Goal: Task Accomplishment & Management: Complete application form

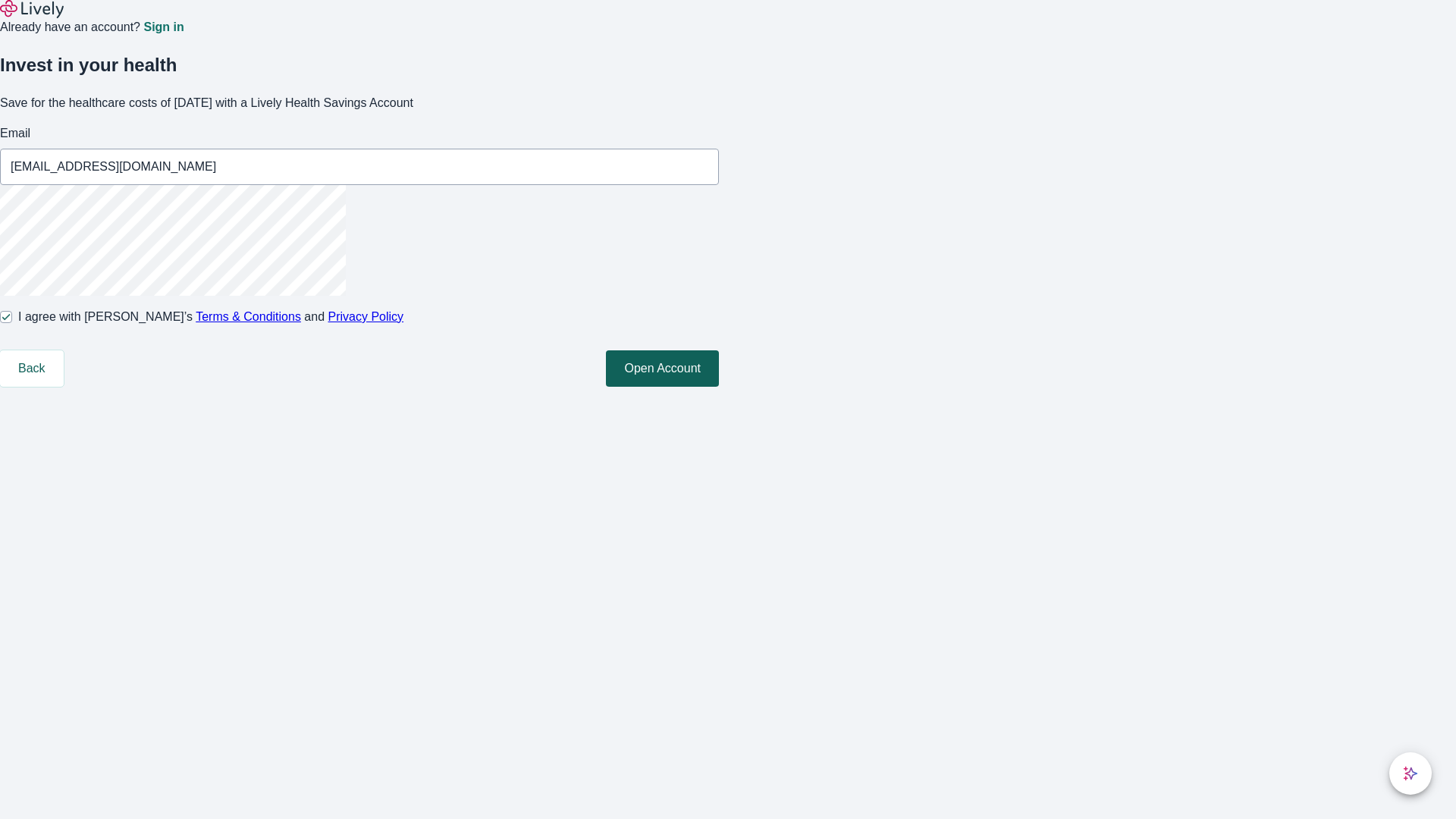
click at [719, 387] on button "Open Account" at bounding box center [662, 368] width 113 height 37
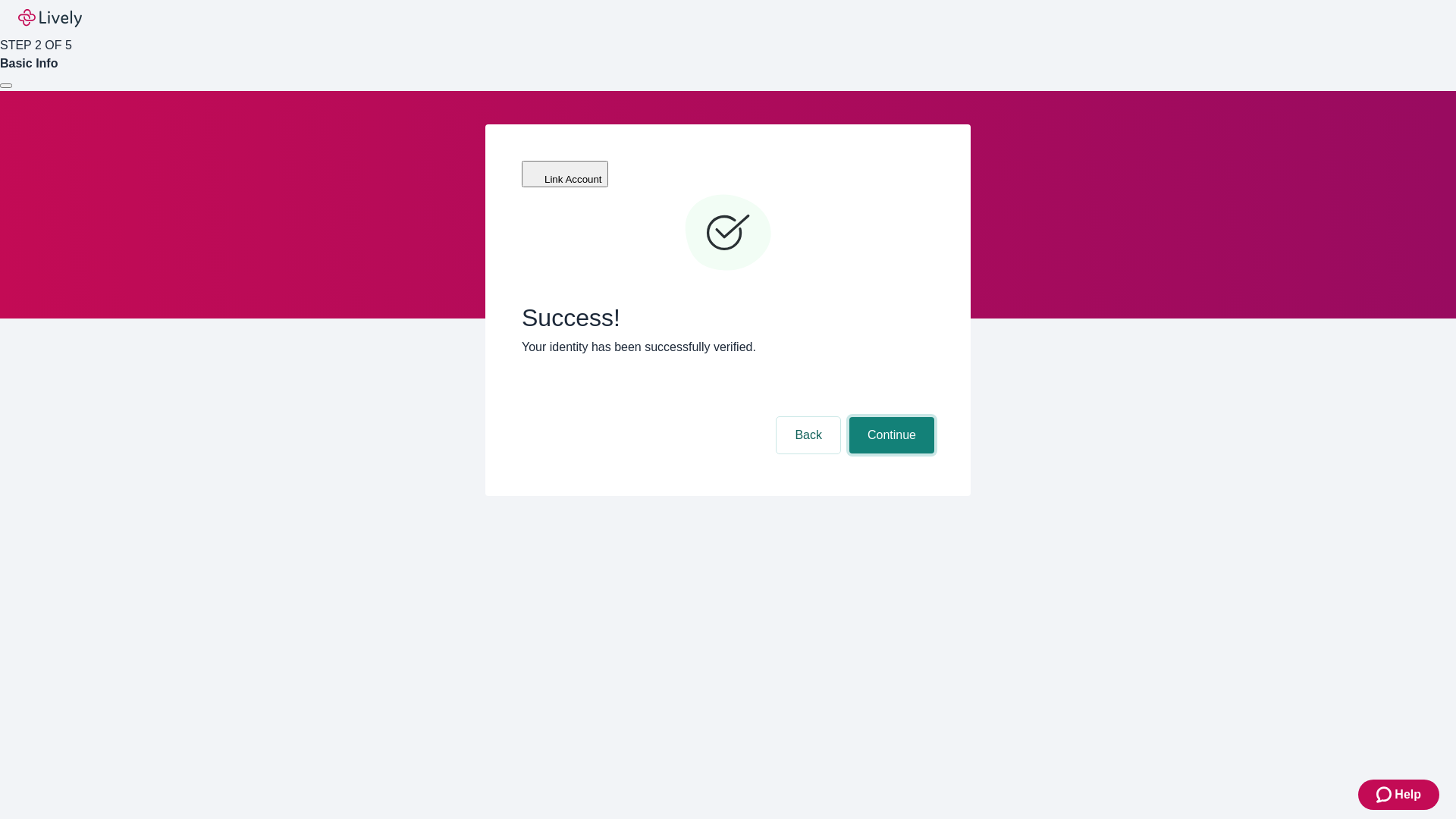
click at [890, 418] on button "Continue" at bounding box center [891, 436] width 85 height 37
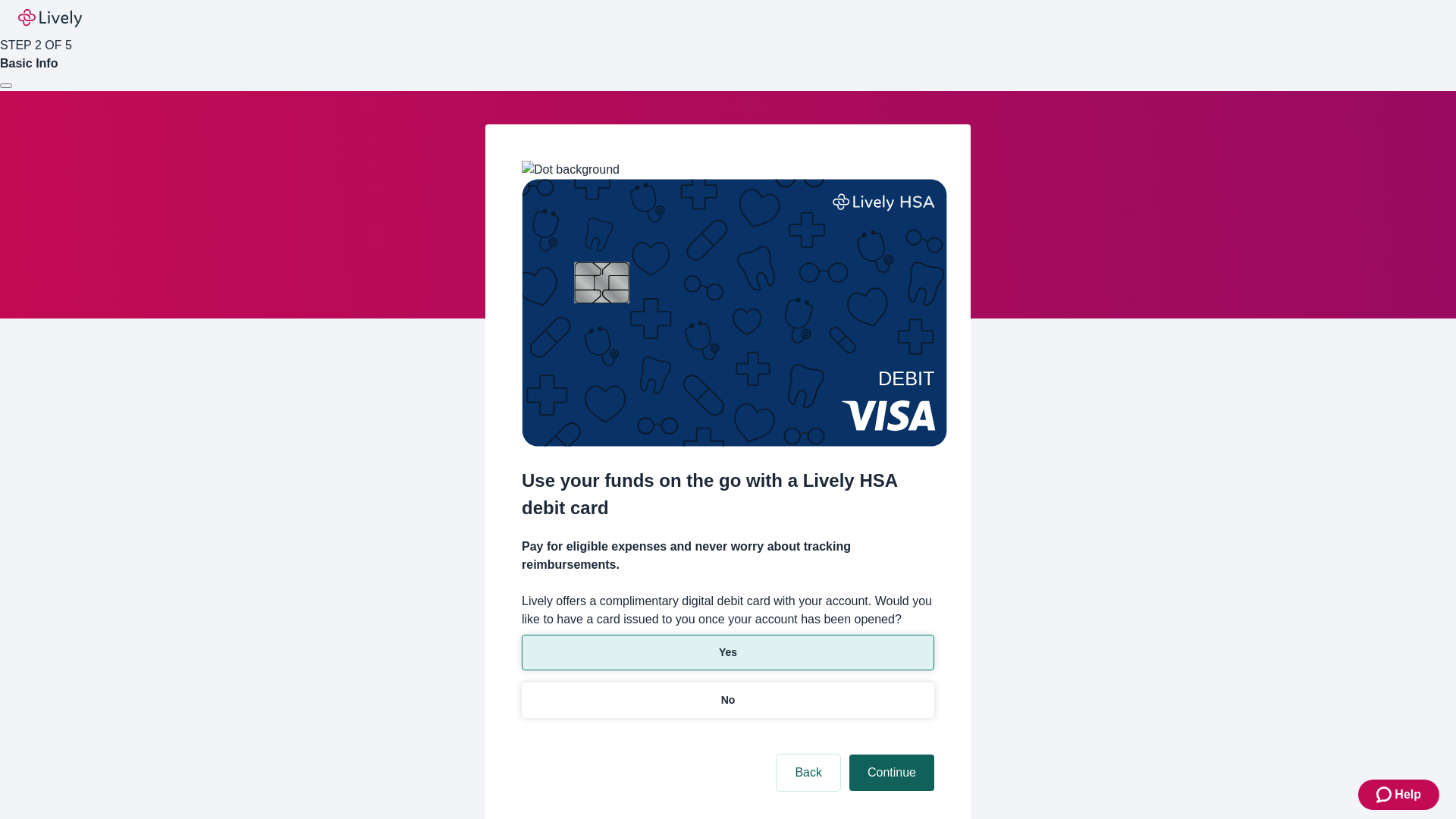
click at [727, 692] on p "No" at bounding box center [728, 700] width 14 height 16
click at [890, 754] on button "Continue" at bounding box center [891, 772] width 85 height 37
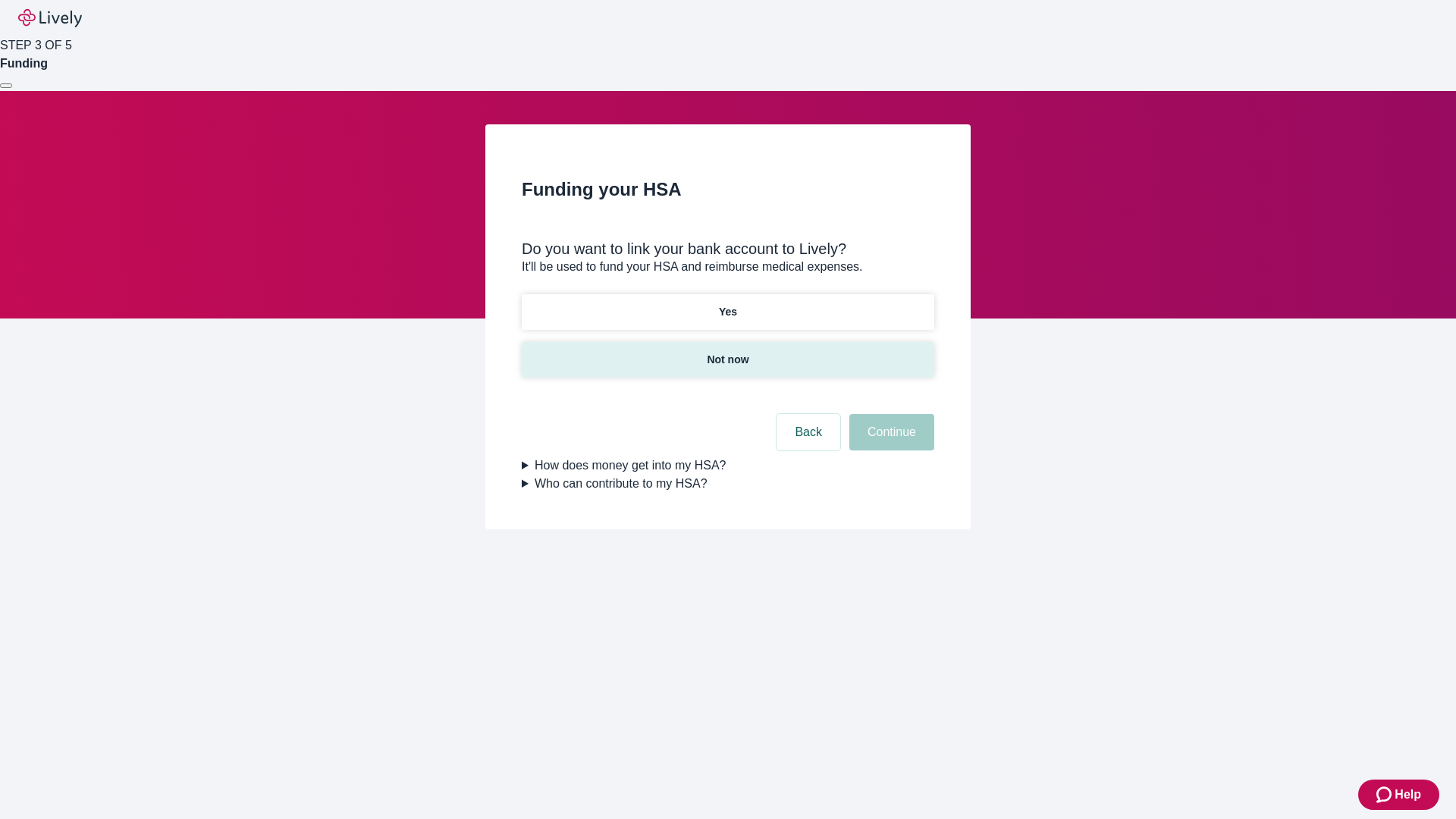
click at [727, 352] on p "Not now" at bounding box center [727, 360] width 41 height 16
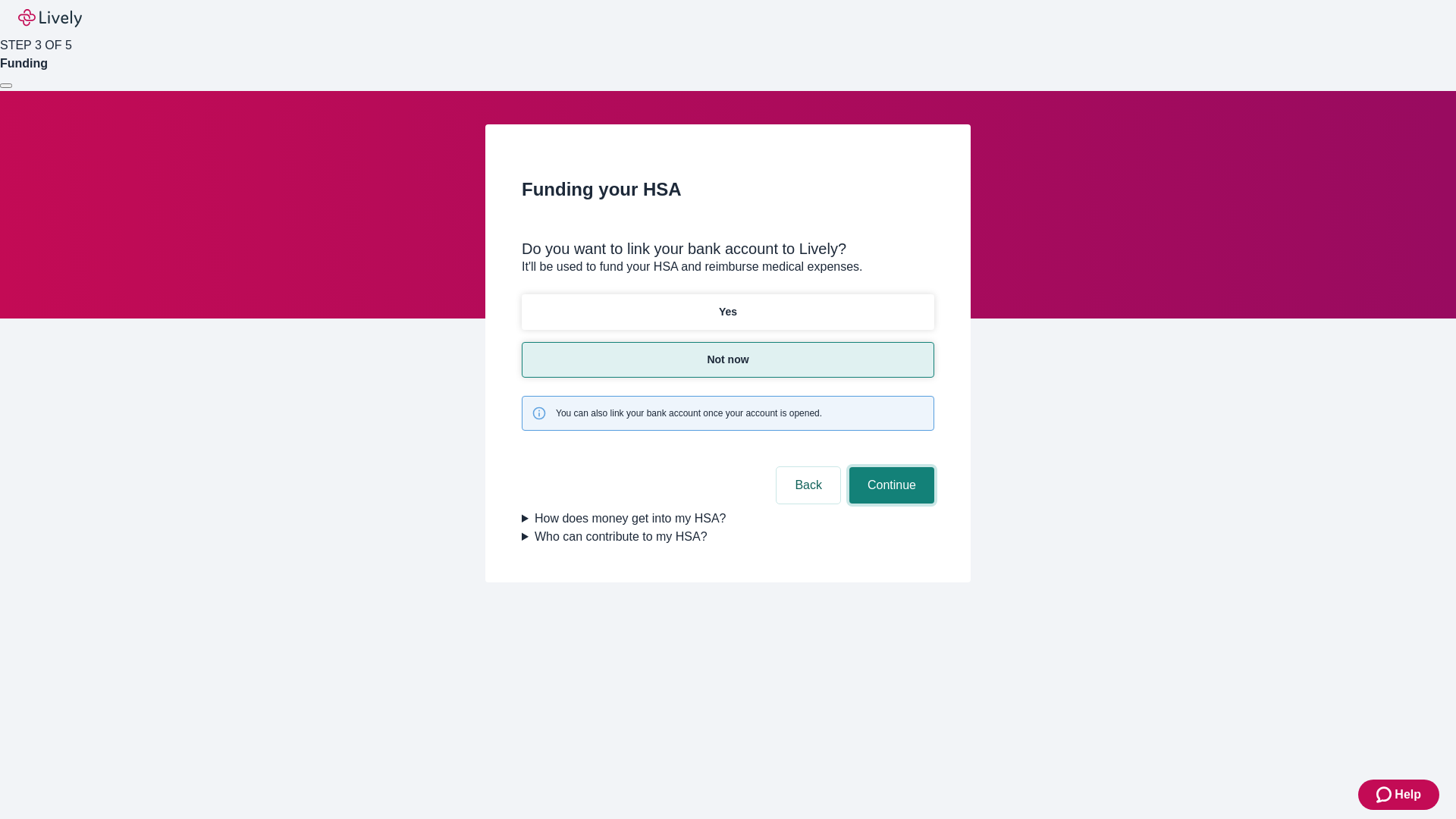
click at [890, 467] on button "Continue" at bounding box center [891, 485] width 85 height 37
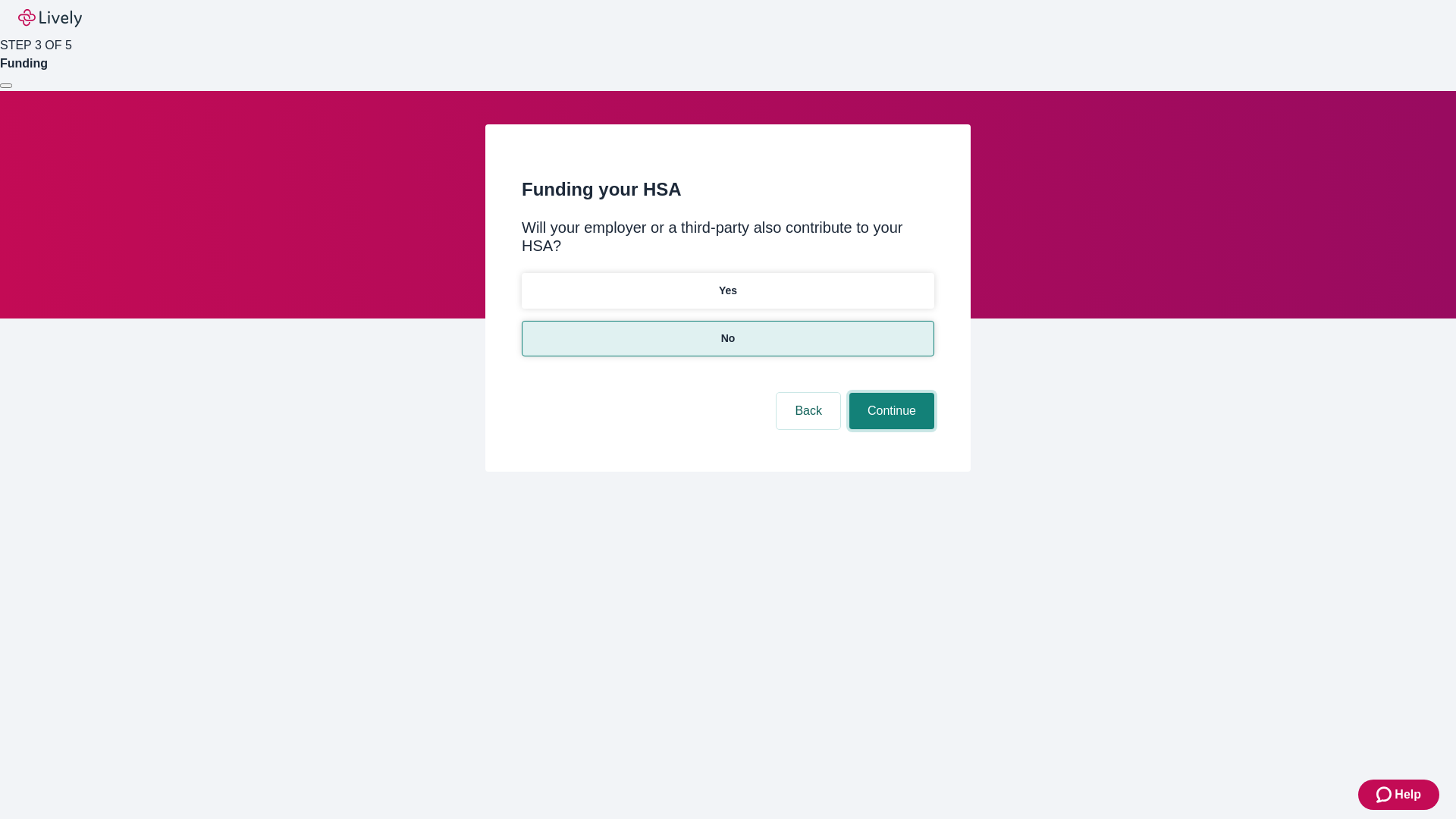
click at [890, 393] on button "Continue" at bounding box center [891, 411] width 85 height 37
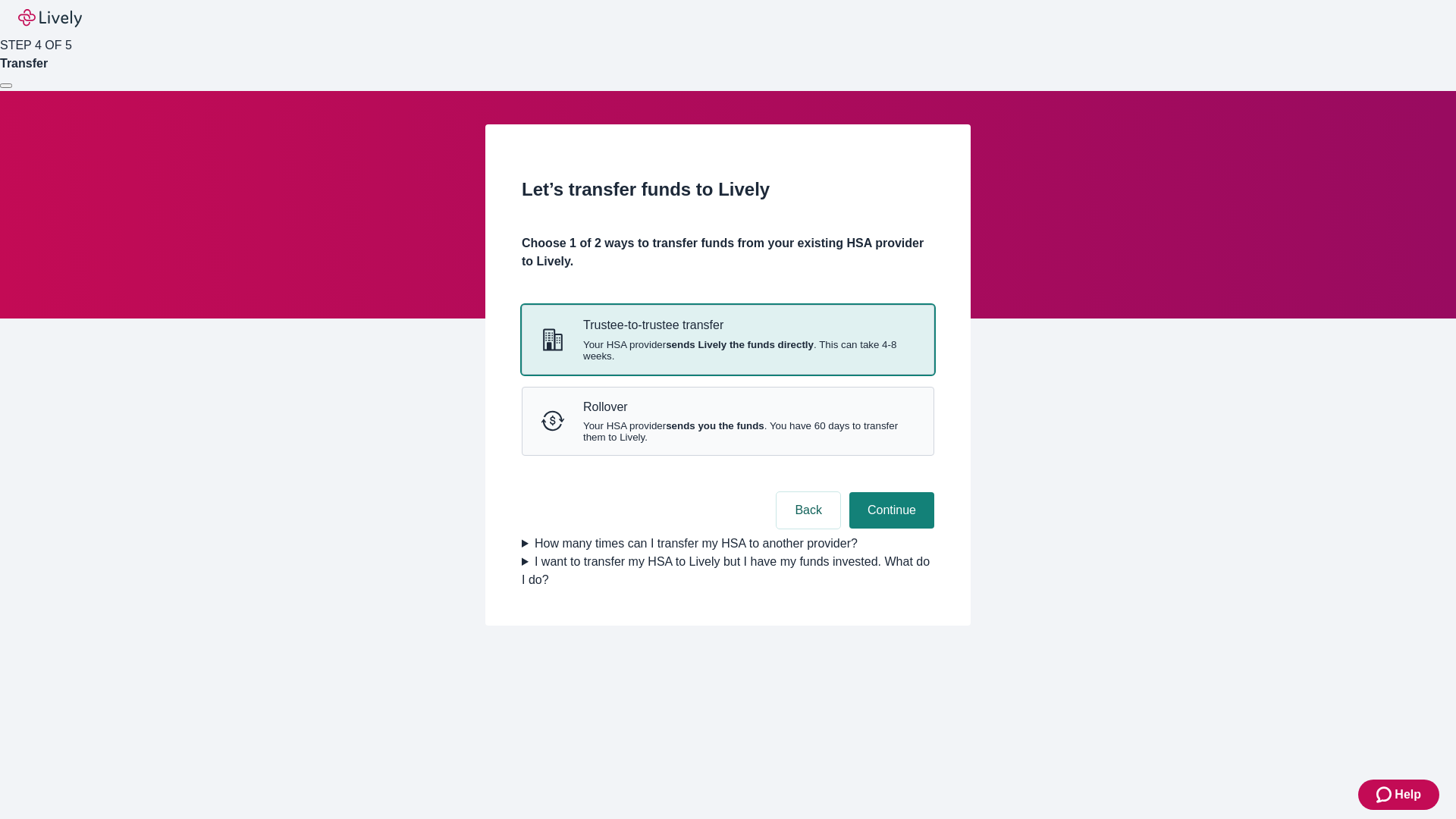
click at [727, 350] on strong "sends Lively the funds directly" at bounding box center [740, 345] width 148 height 12
click at [890, 529] on button "Continue" at bounding box center [891, 510] width 85 height 37
